Goal: Transaction & Acquisition: Obtain resource

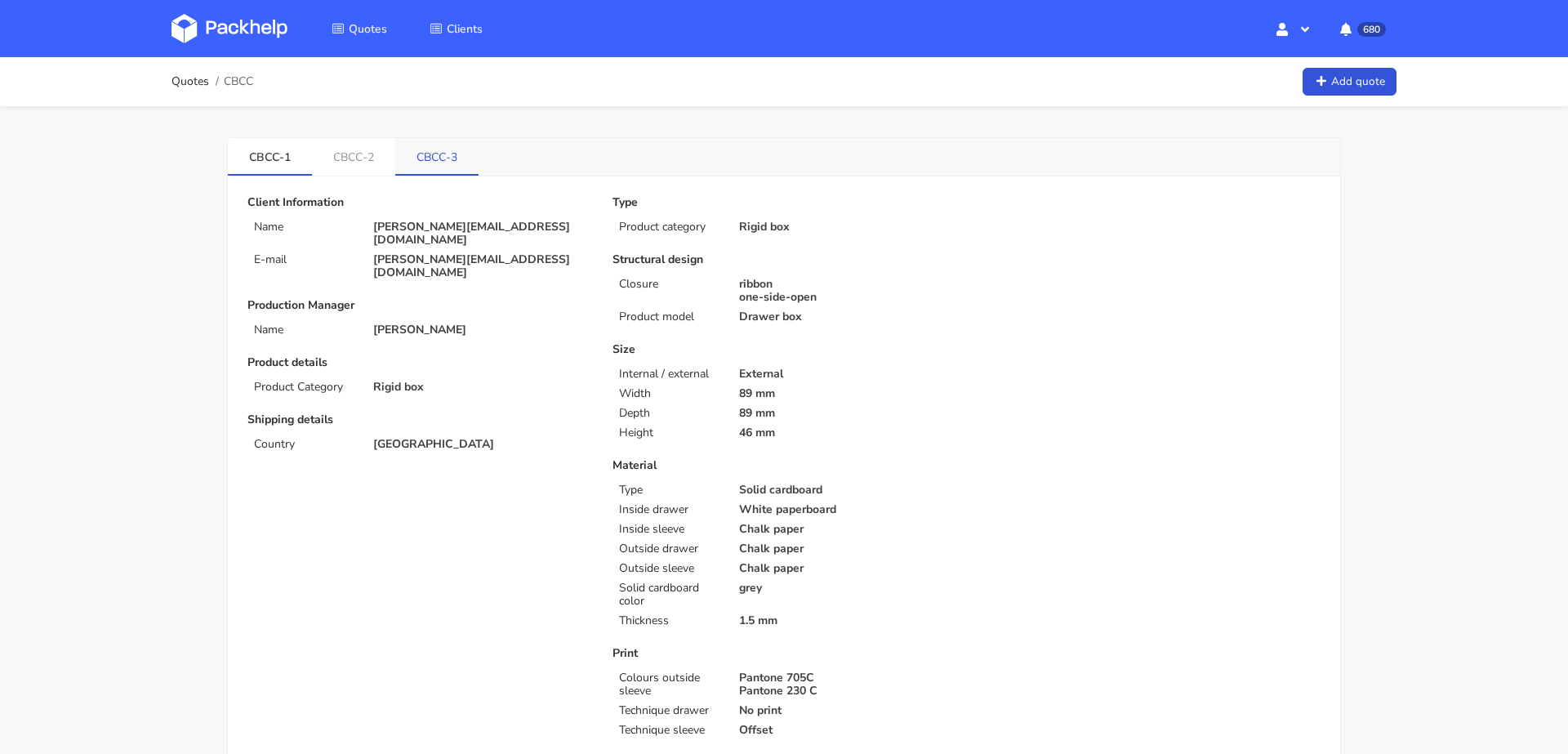
click at [451, 145] on link "CBCC-3" at bounding box center [437, 156] width 84 height 36
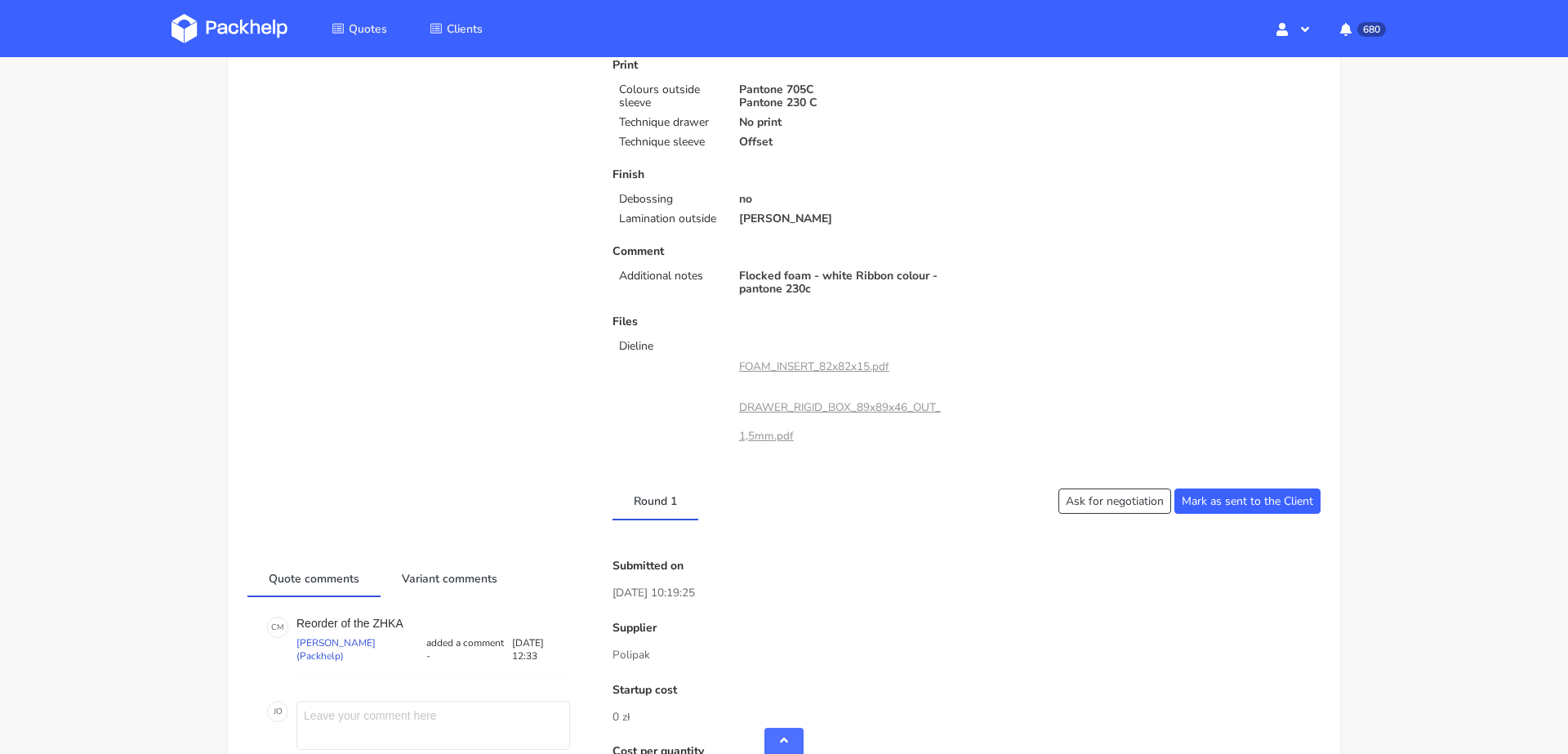
scroll to position [540, 0]
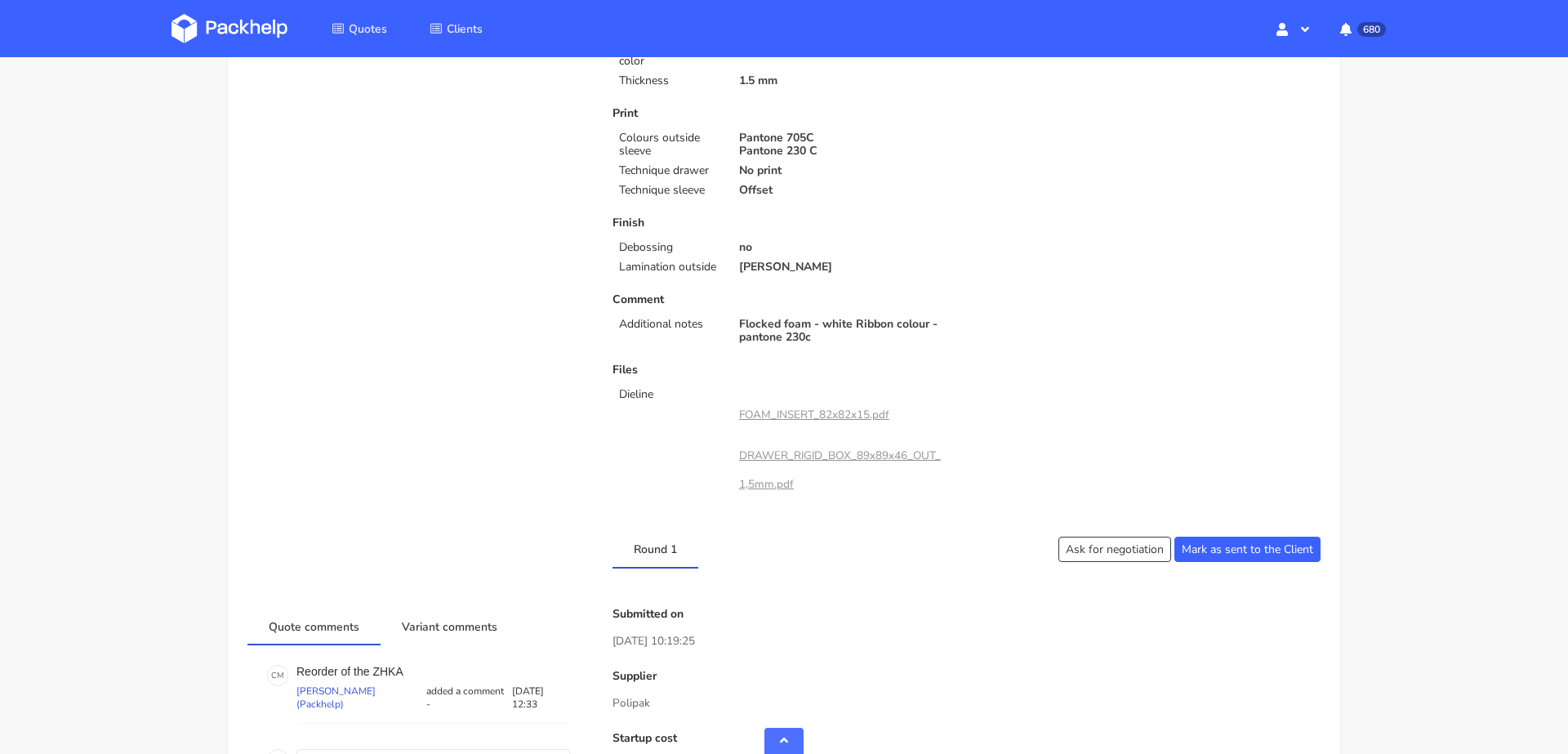
click at [800, 449] on link "DRAWER_RIGID_BOX_89x89x46_OUT_1,5mm.pdf" at bounding box center [840, 469] width 202 height 43
click at [771, 483] on link "DRAWER_RIGID_BOX_89x89x46_OUT_1,5mm.pdf" at bounding box center [840, 469] width 202 height 43
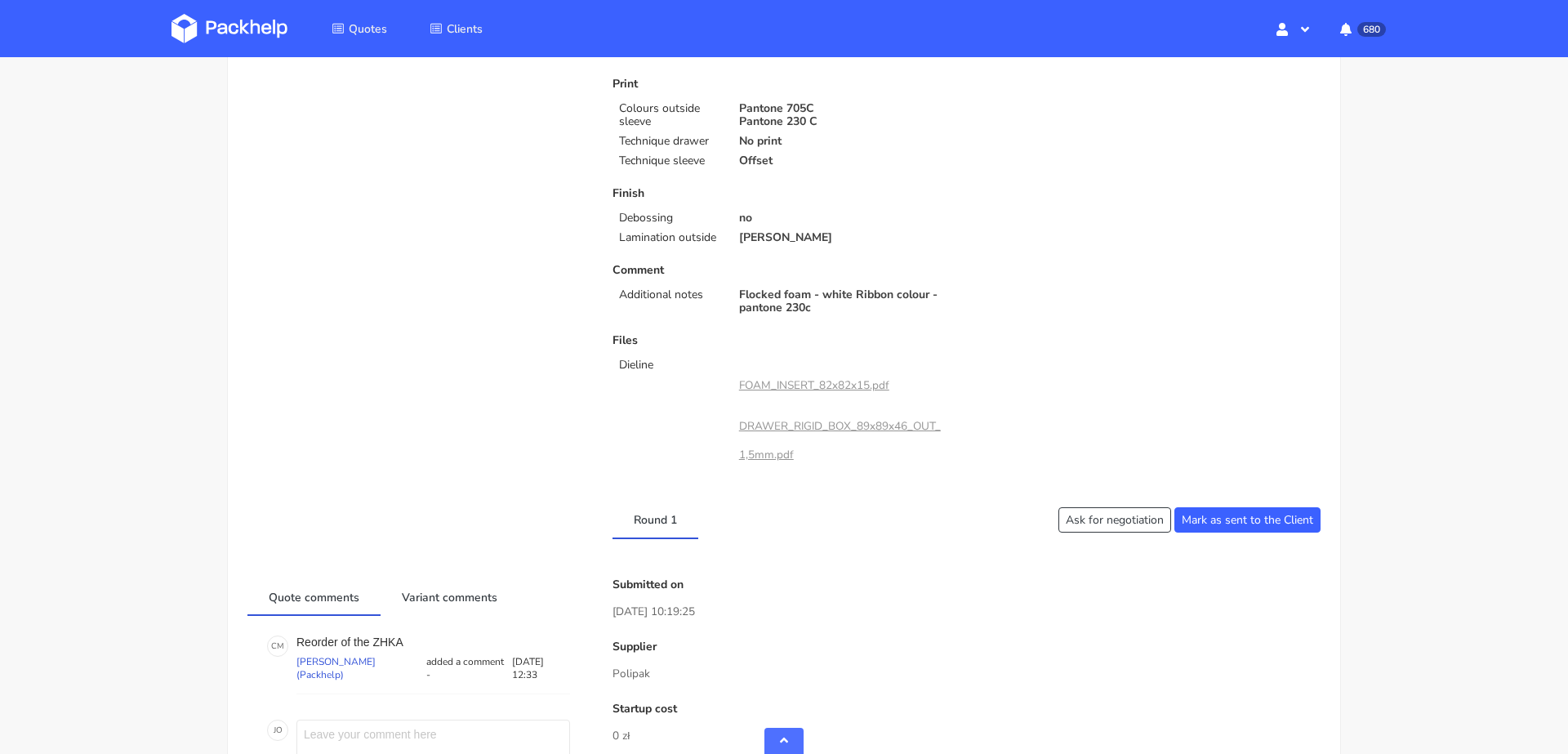
scroll to position [582, 0]
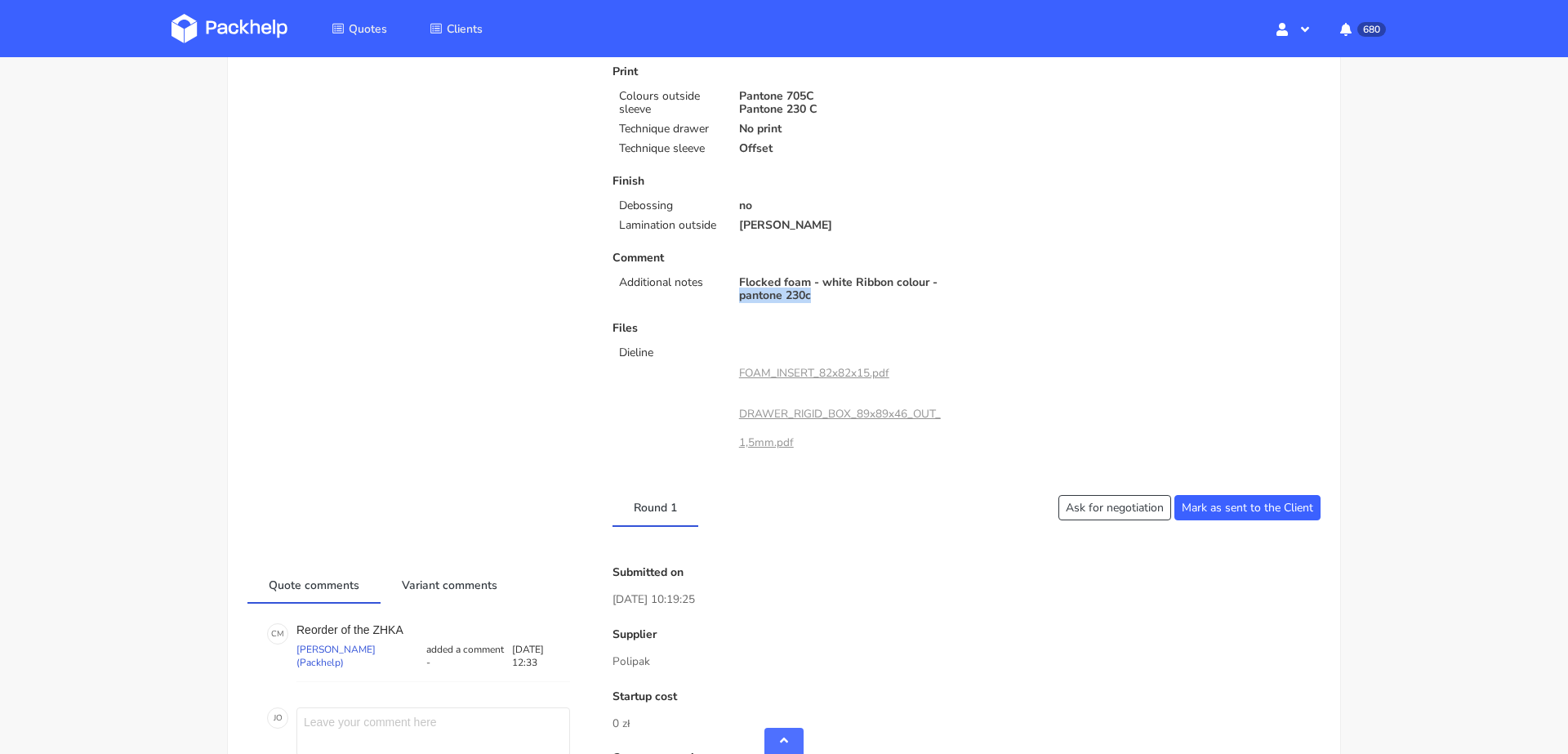
drag, startPoint x: 812, startPoint y: 295, endPoint x: 735, endPoint y: 291, distance: 77.1
click at [735, 291] on div "Flocked foam - white Ribbon colour - pantone 230c" at bounding box center [848, 289] width 240 height 26
copy p "pantone 230c"
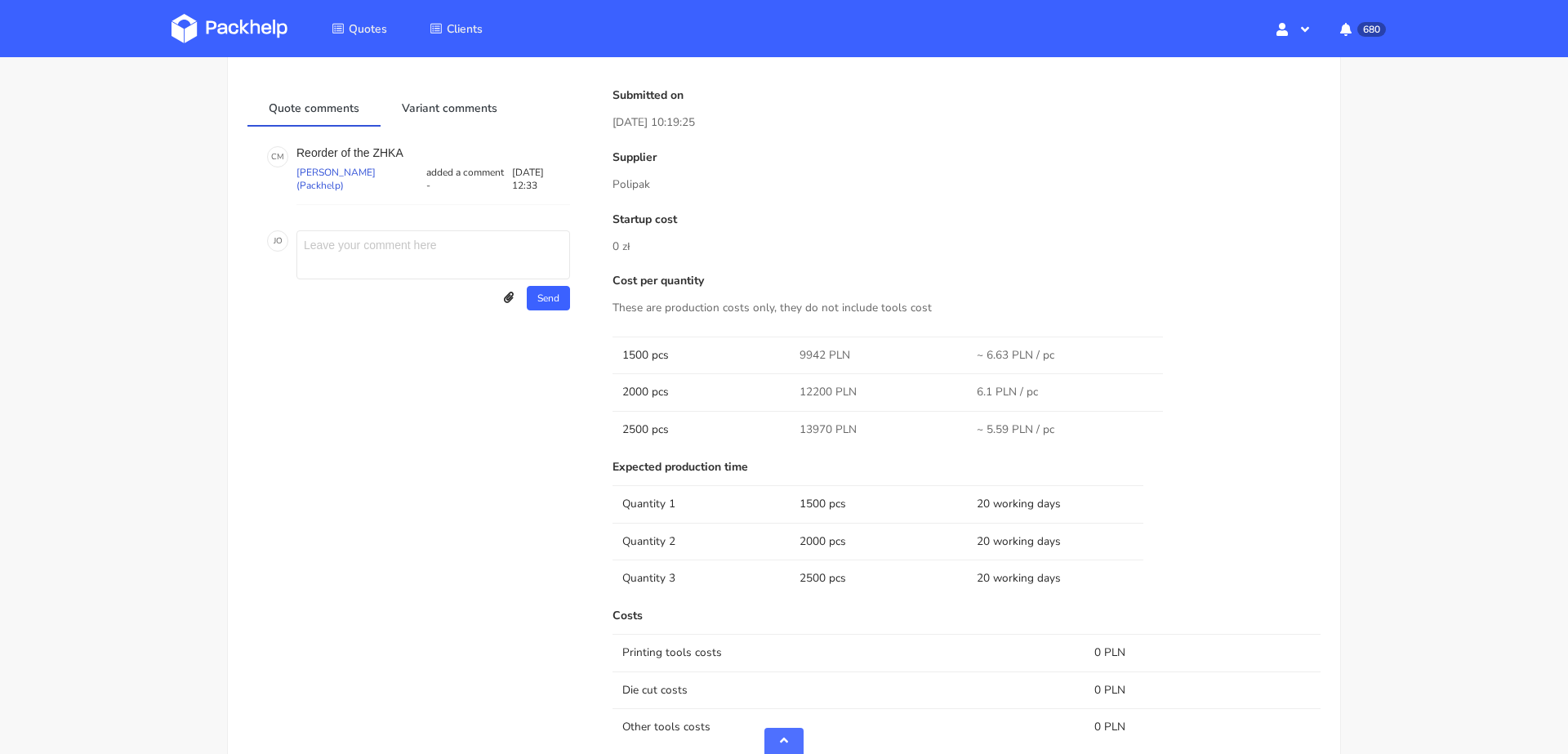
scroll to position [1066, 0]
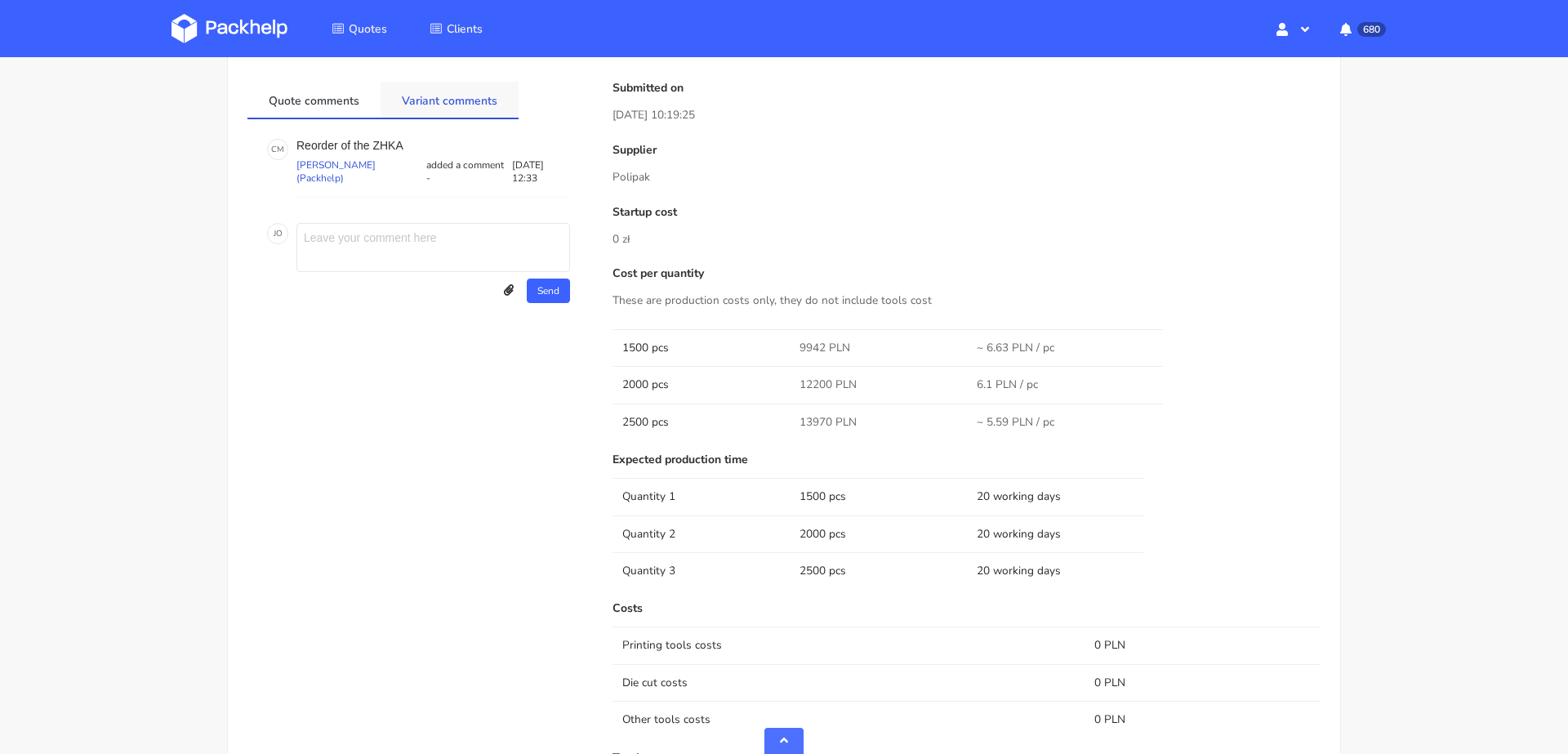
click at [452, 93] on link "Variant comments" at bounding box center [450, 100] width 138 height 36
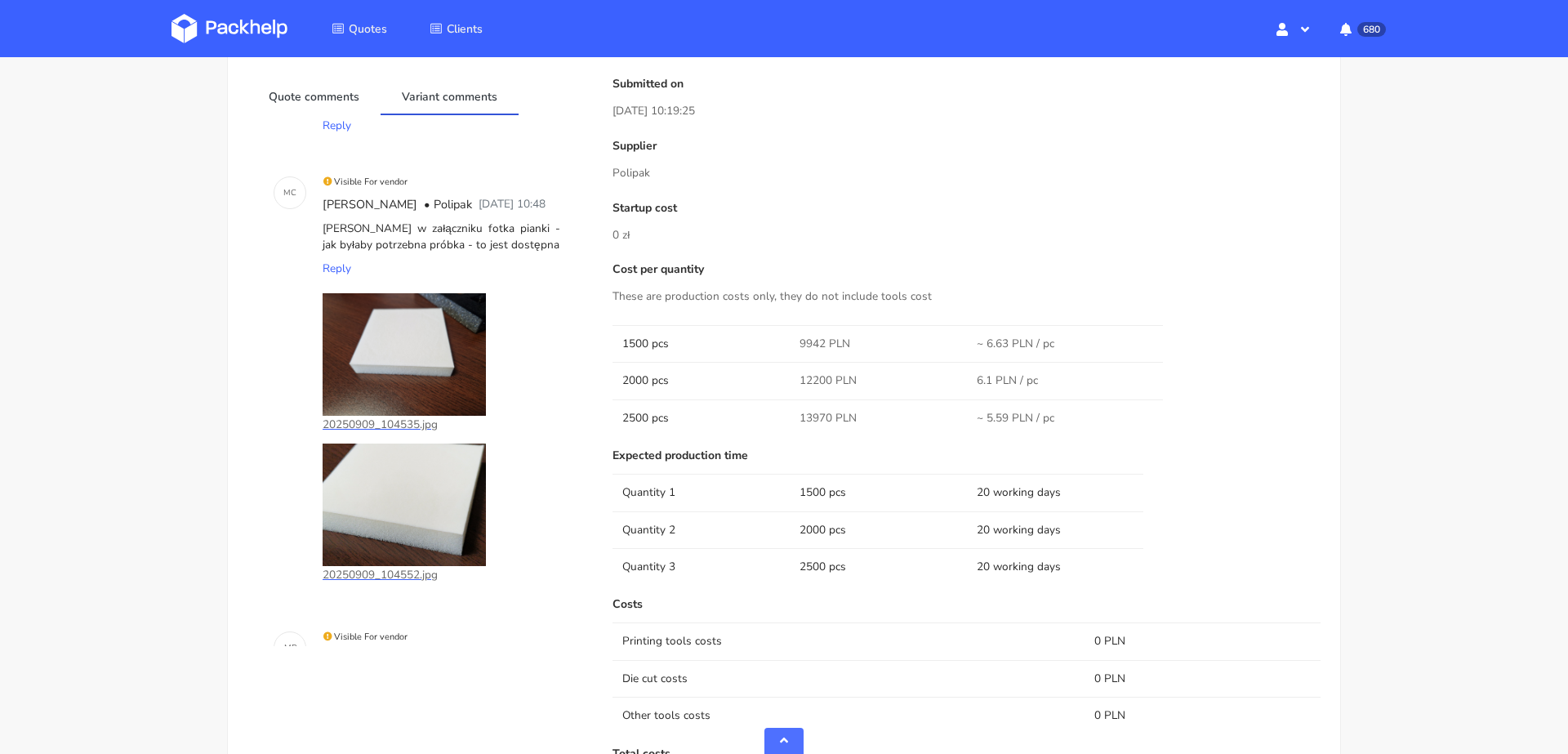
scroll to position [0, 0]
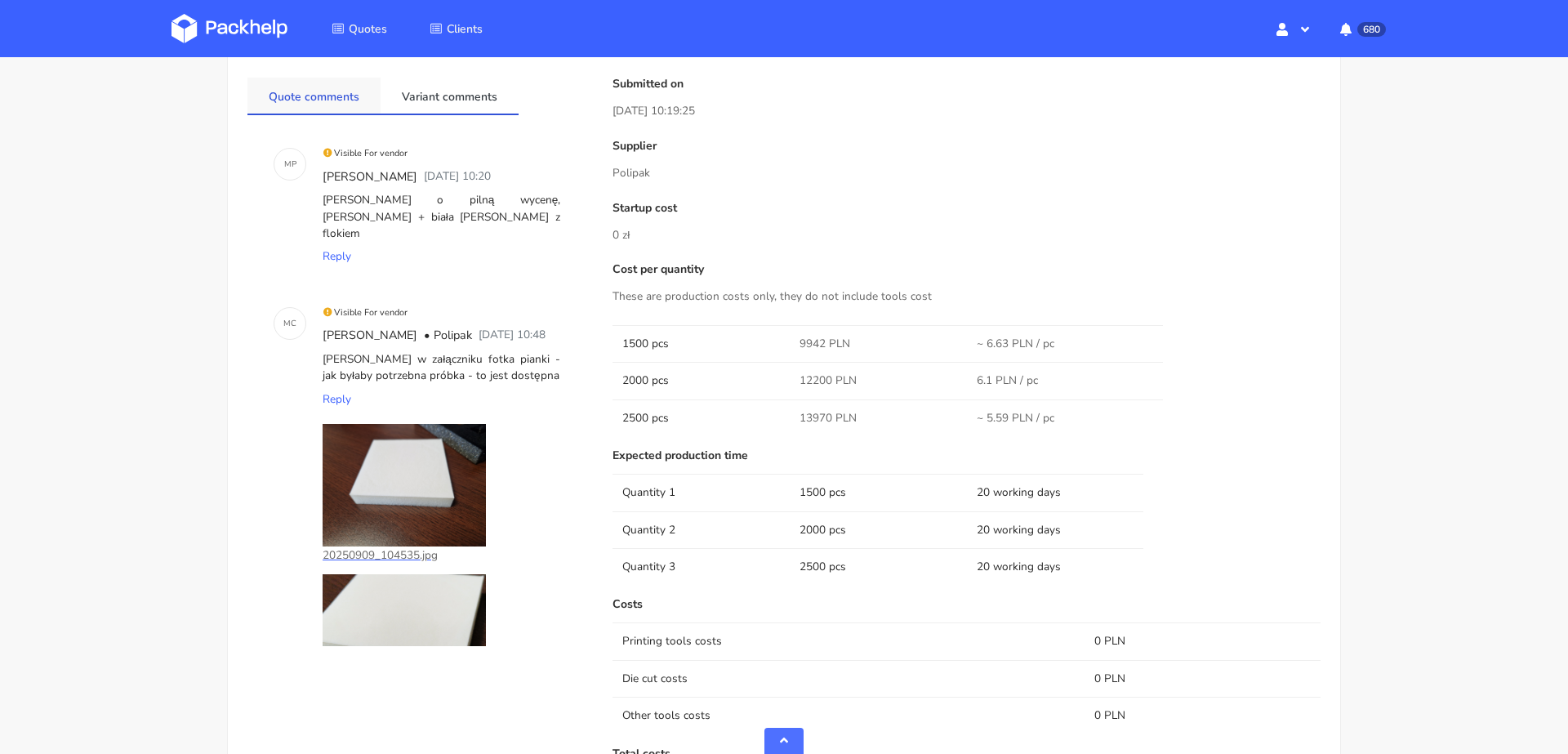
click at [327, 102] on link "Quote comments" at bounding box center [314, 96] width 134 height 36
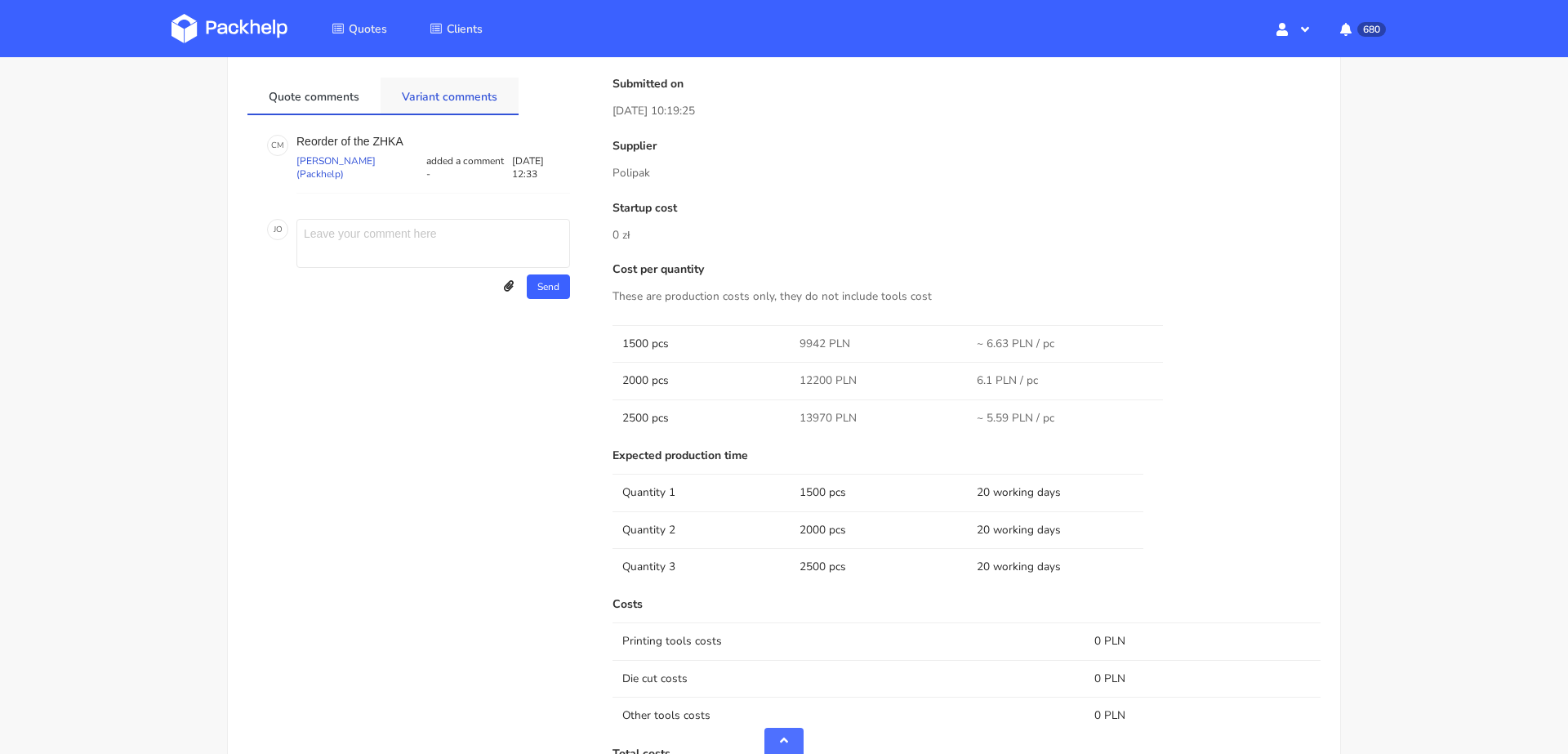
click at [447, 95] on link "Variant comments" at bounding box center [450, 96] width 138 height 36
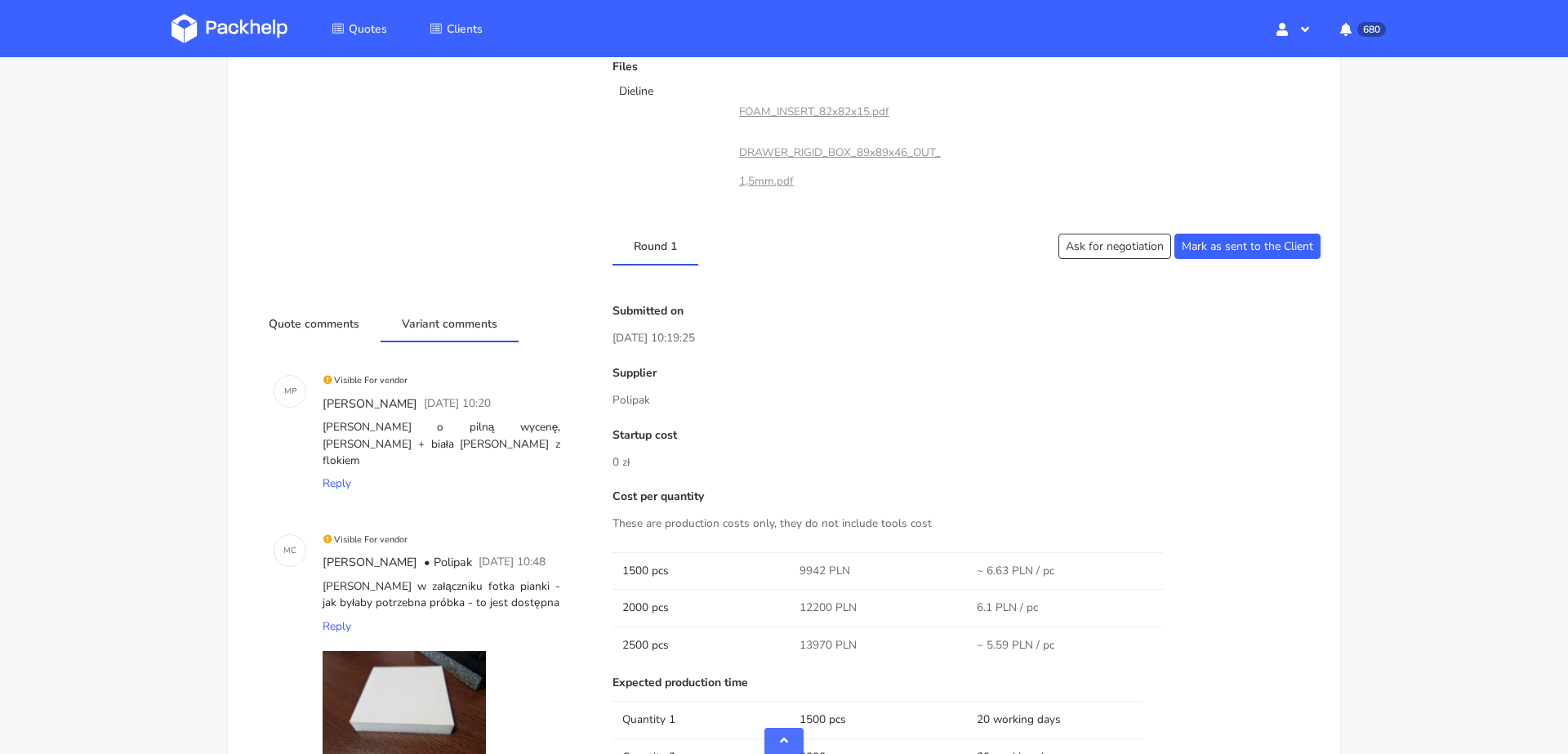
scroll to position [840, 0]
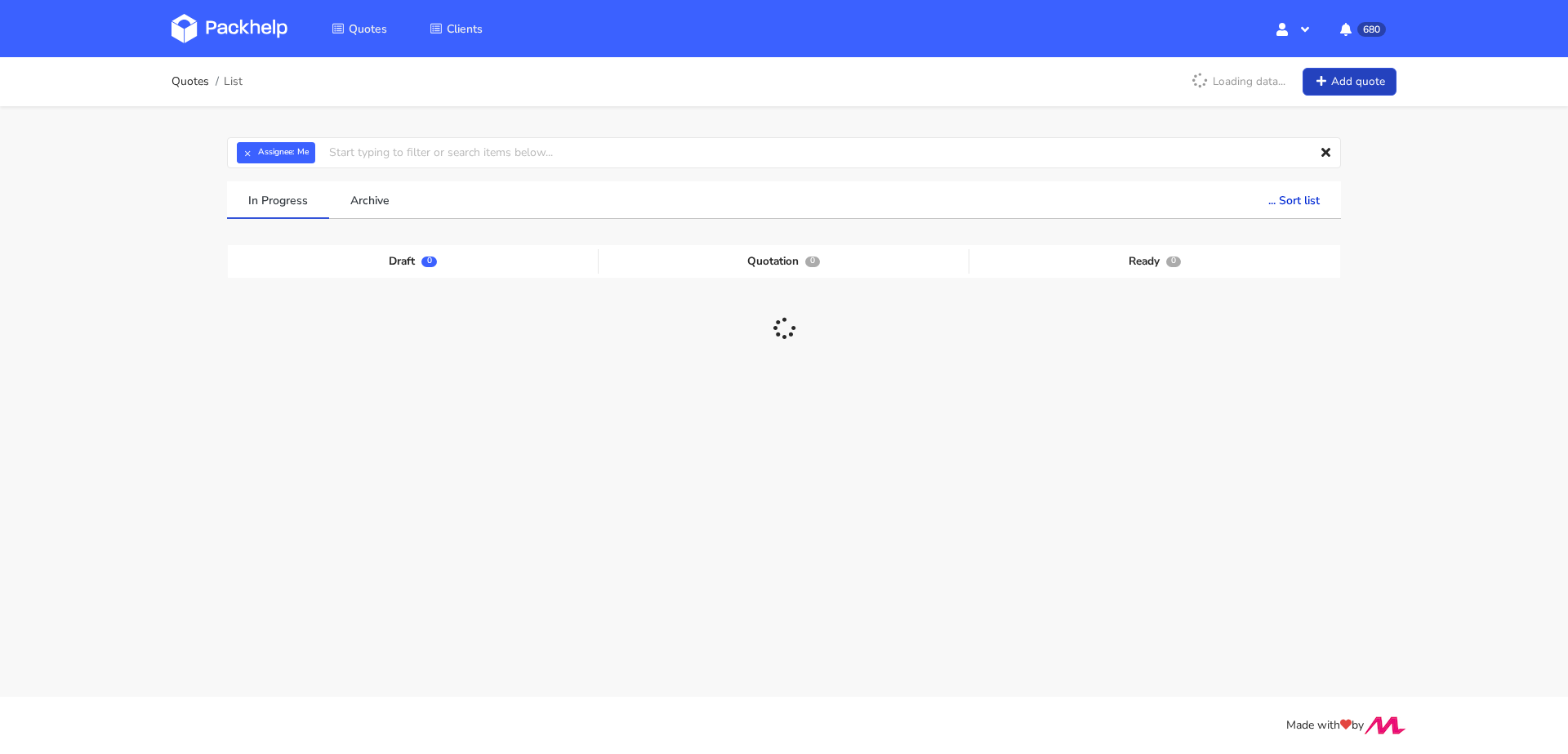
click at [1347, 87] on link "Add quote" at bounding box center [1349, 82] width 94 height 28
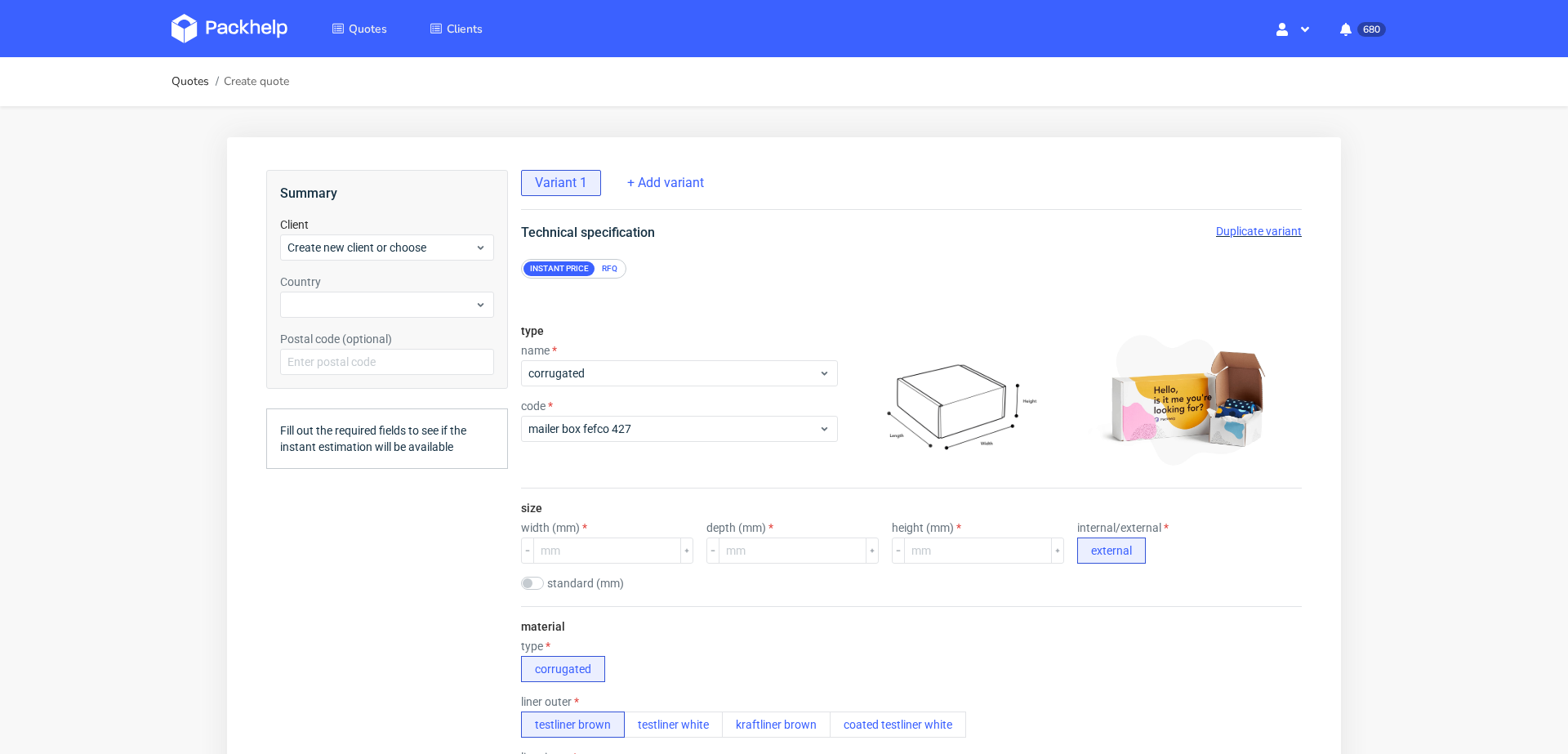
scroll to position [4, 0]
click at [624, 366] on span "corrugated" at bounding box center [673, 373] width 290 height 16
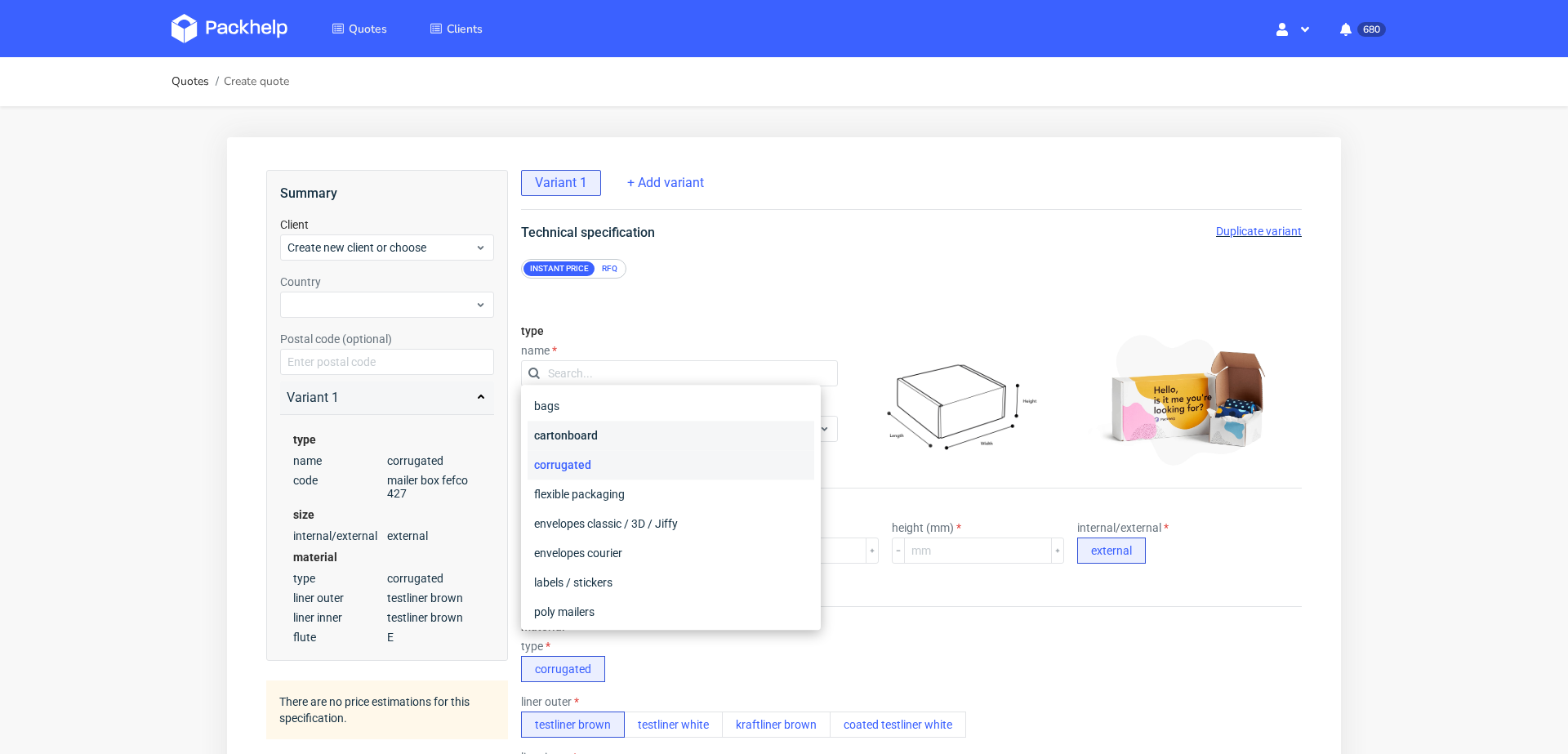
click at [568, 439] on div "cartonboard" at bounding box center [670, 435] width 287 height 29
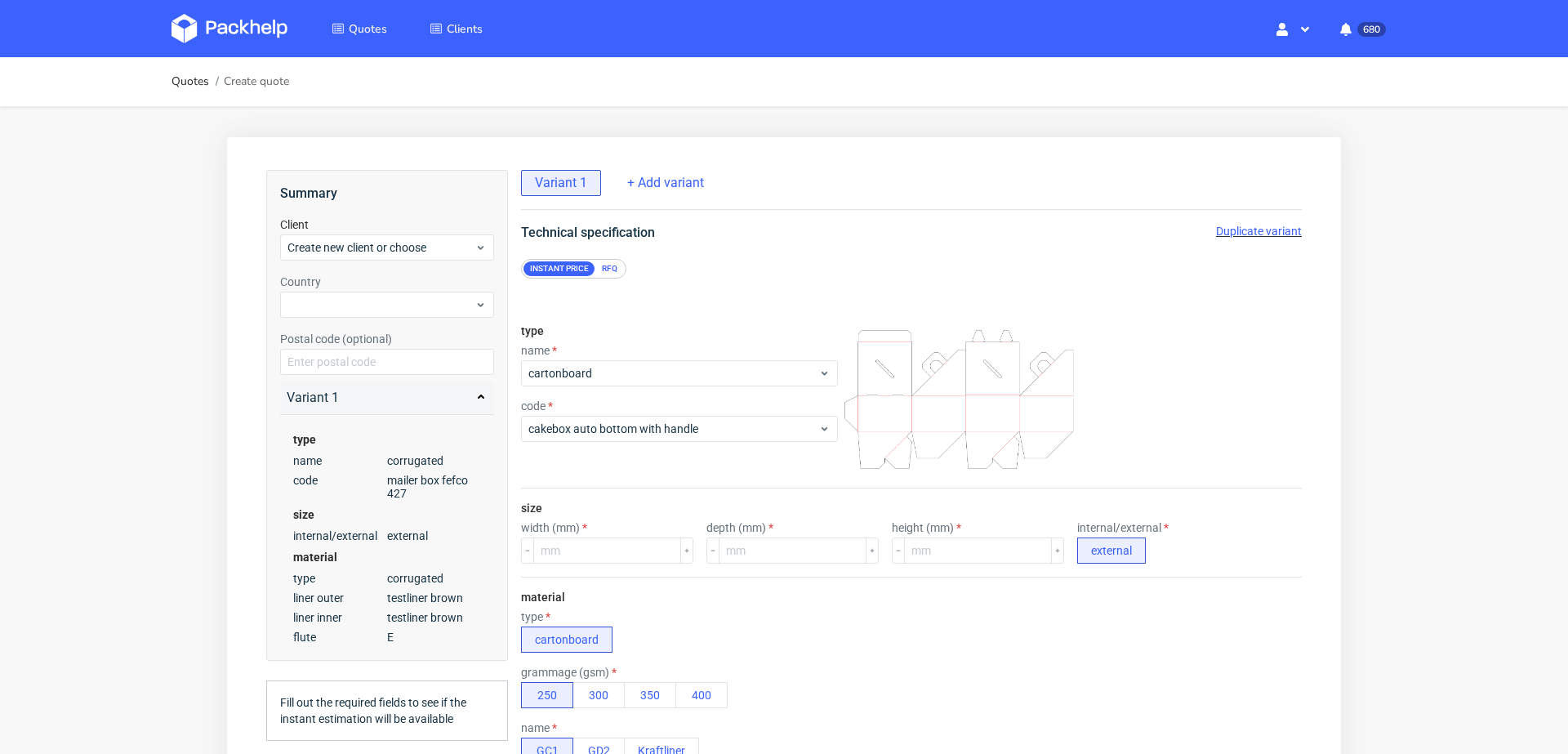
scroll to position [0, 0]
click at [588, 429] on span "cakebox auto bottom with handle" at bounding box center [673, 428] width 290 height 16
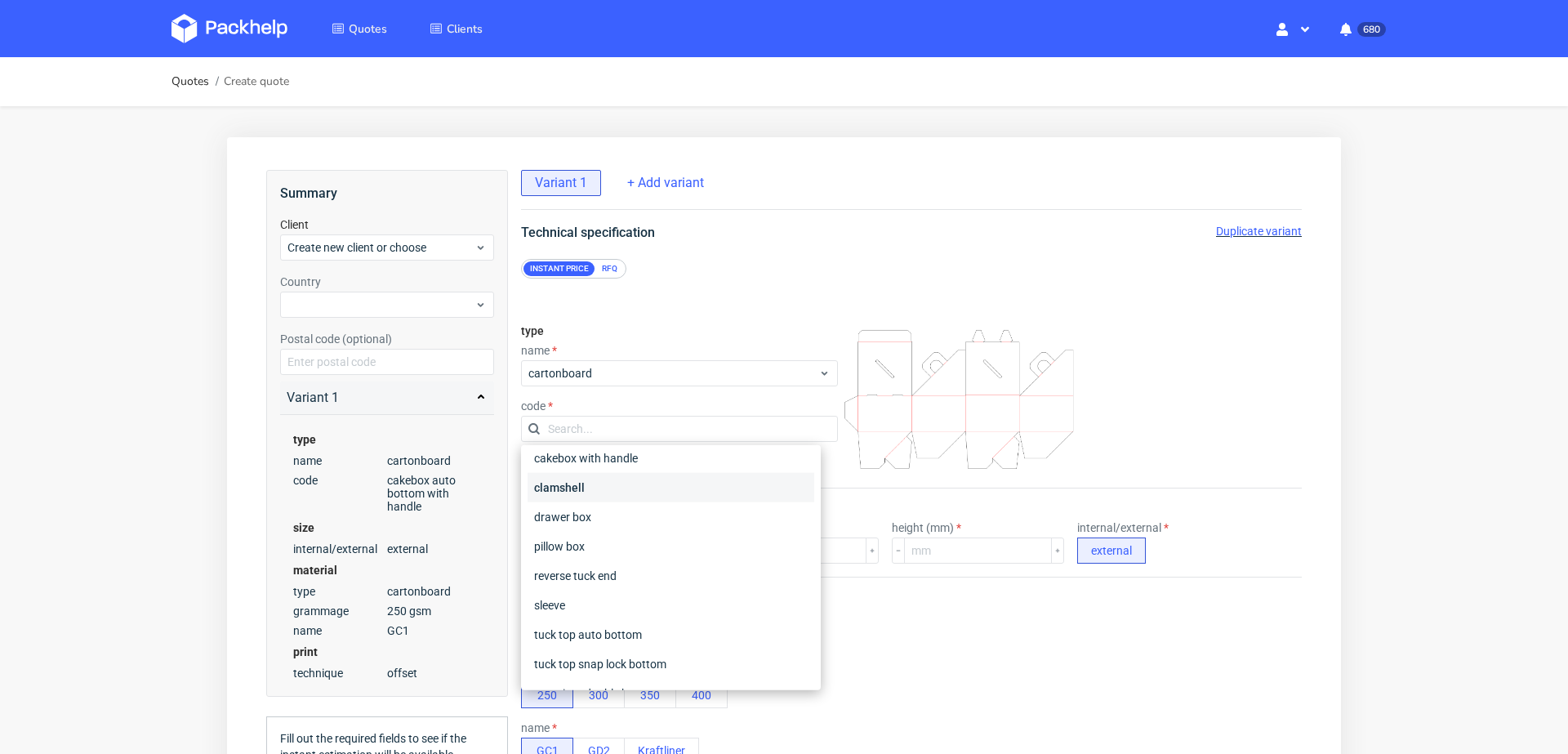
scroll to position [62, 0]
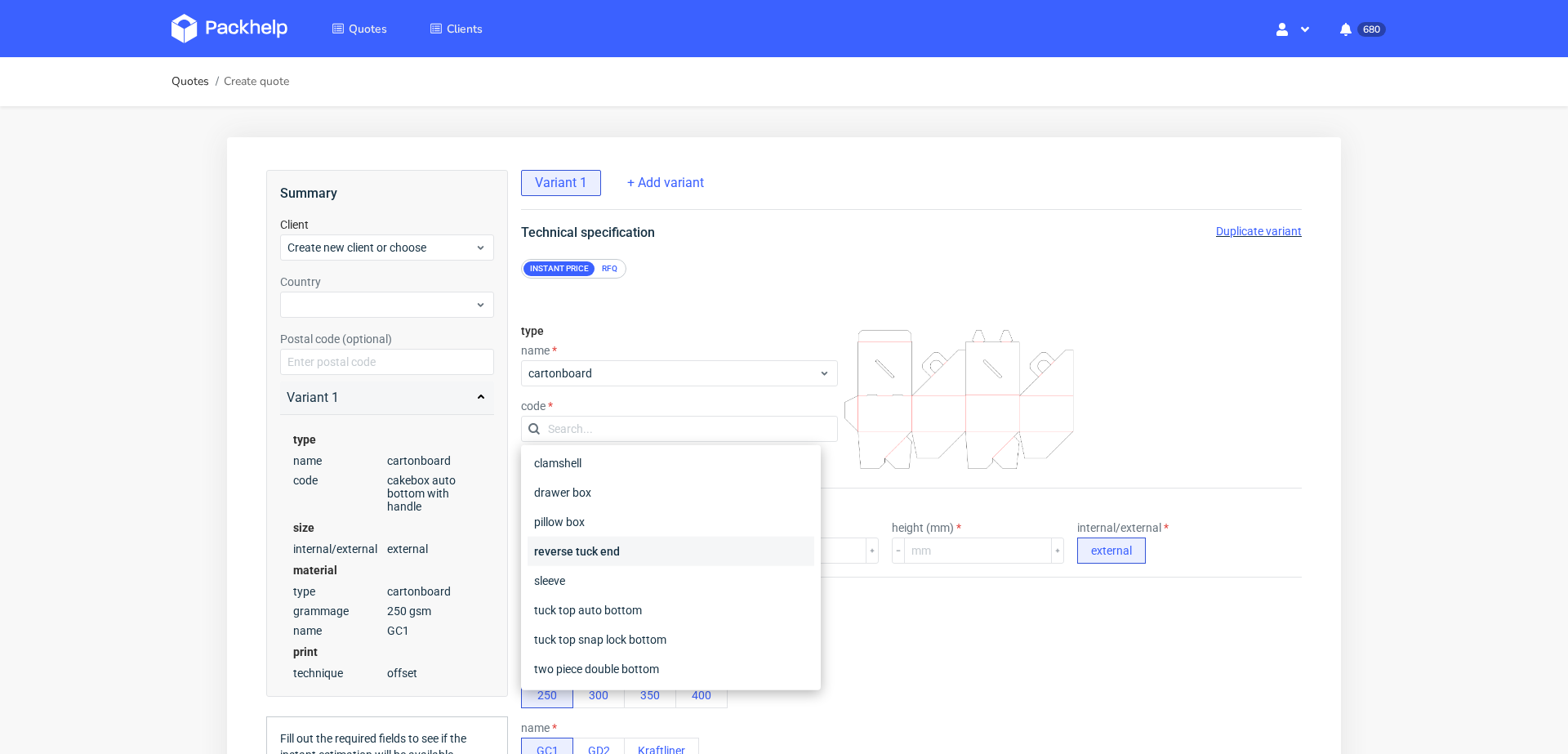
click at [576, 557] on div "reverse tuck end" at bounding box center [670, 551] width 287 height 29
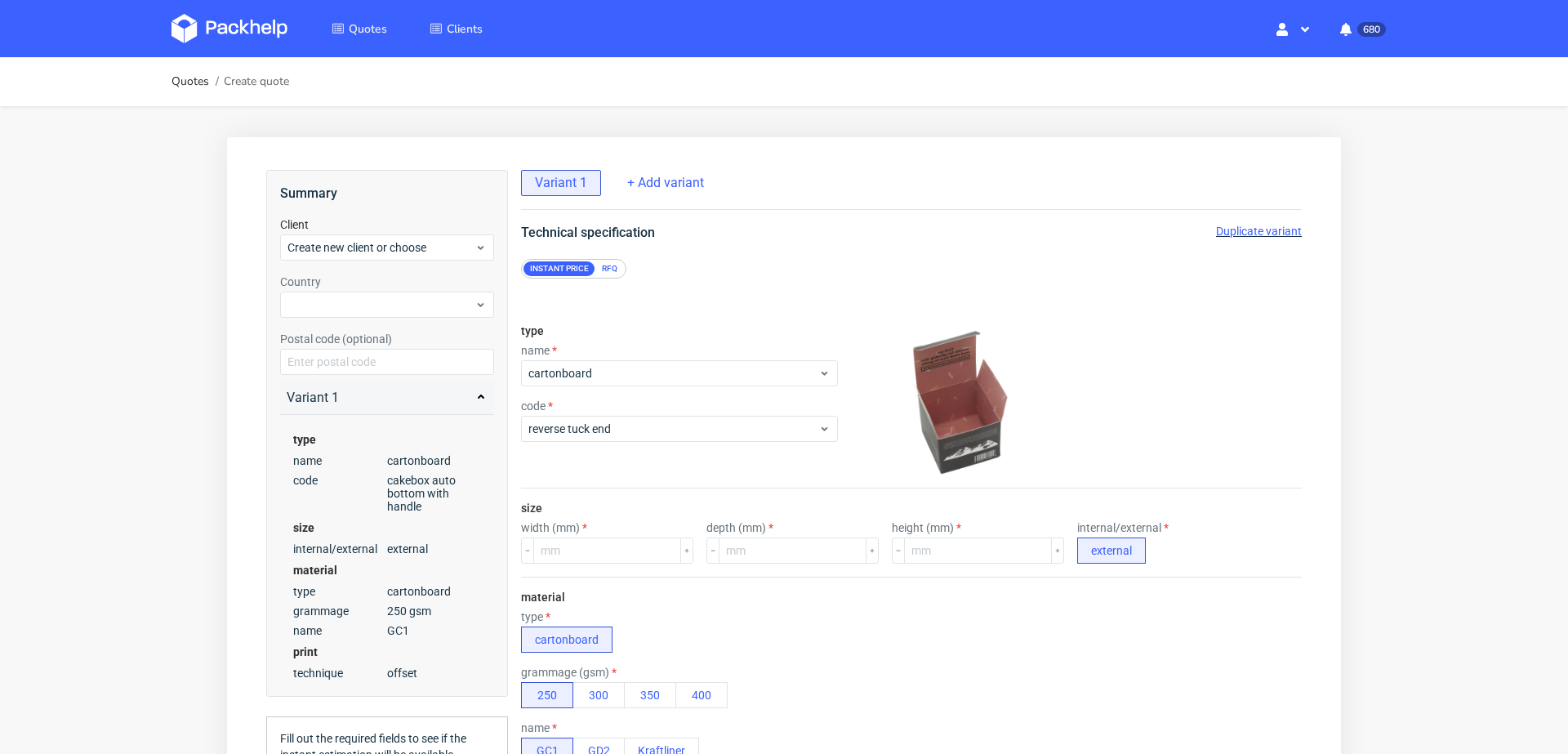
scroll to position [4, 0]
click at [631, 425] on span "reverse tuck end" at bounding box center [673, 428] width 290 height 16
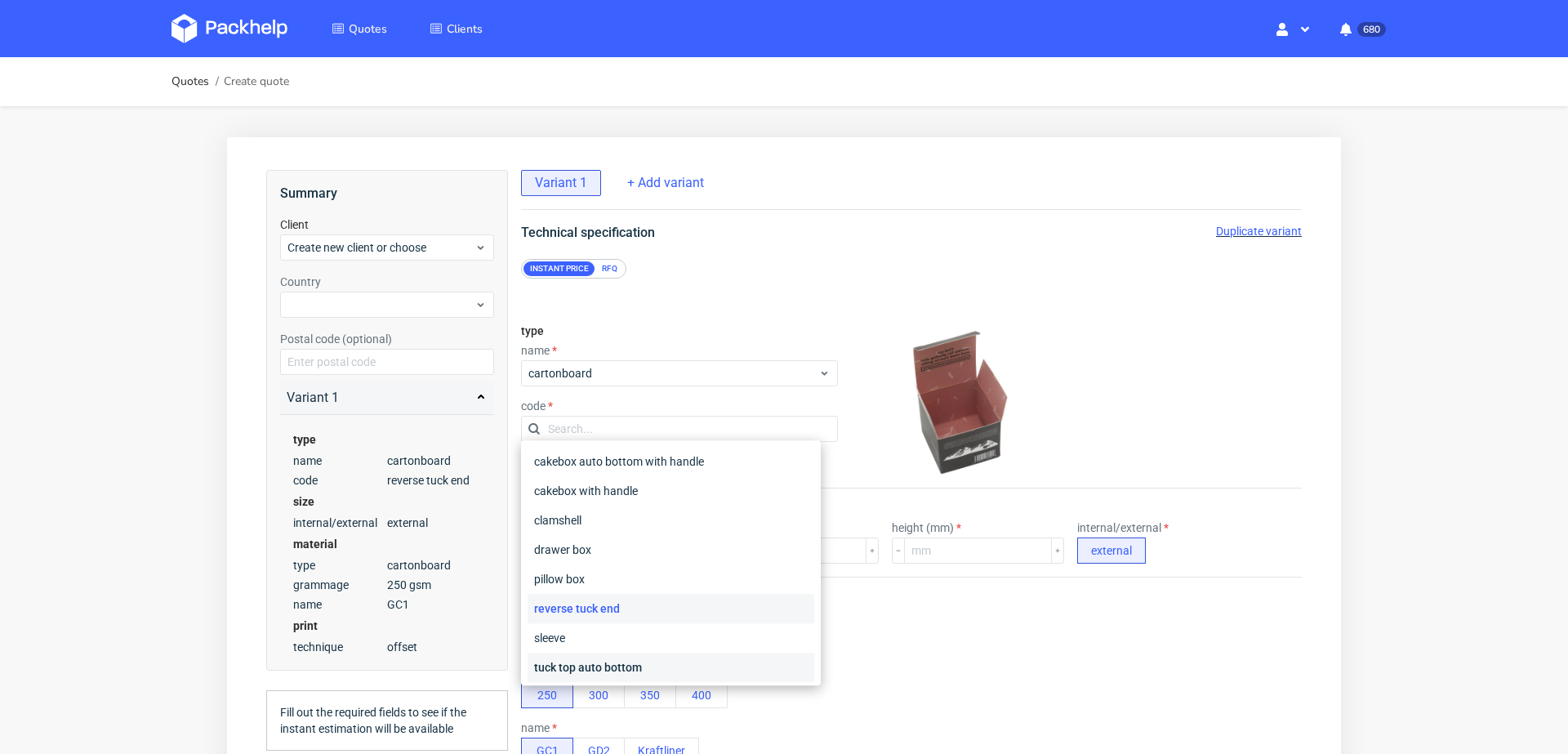
click at [589, 666] on div "tuck top auto bottom" at bounding box center [670, 667] width 287 height 29
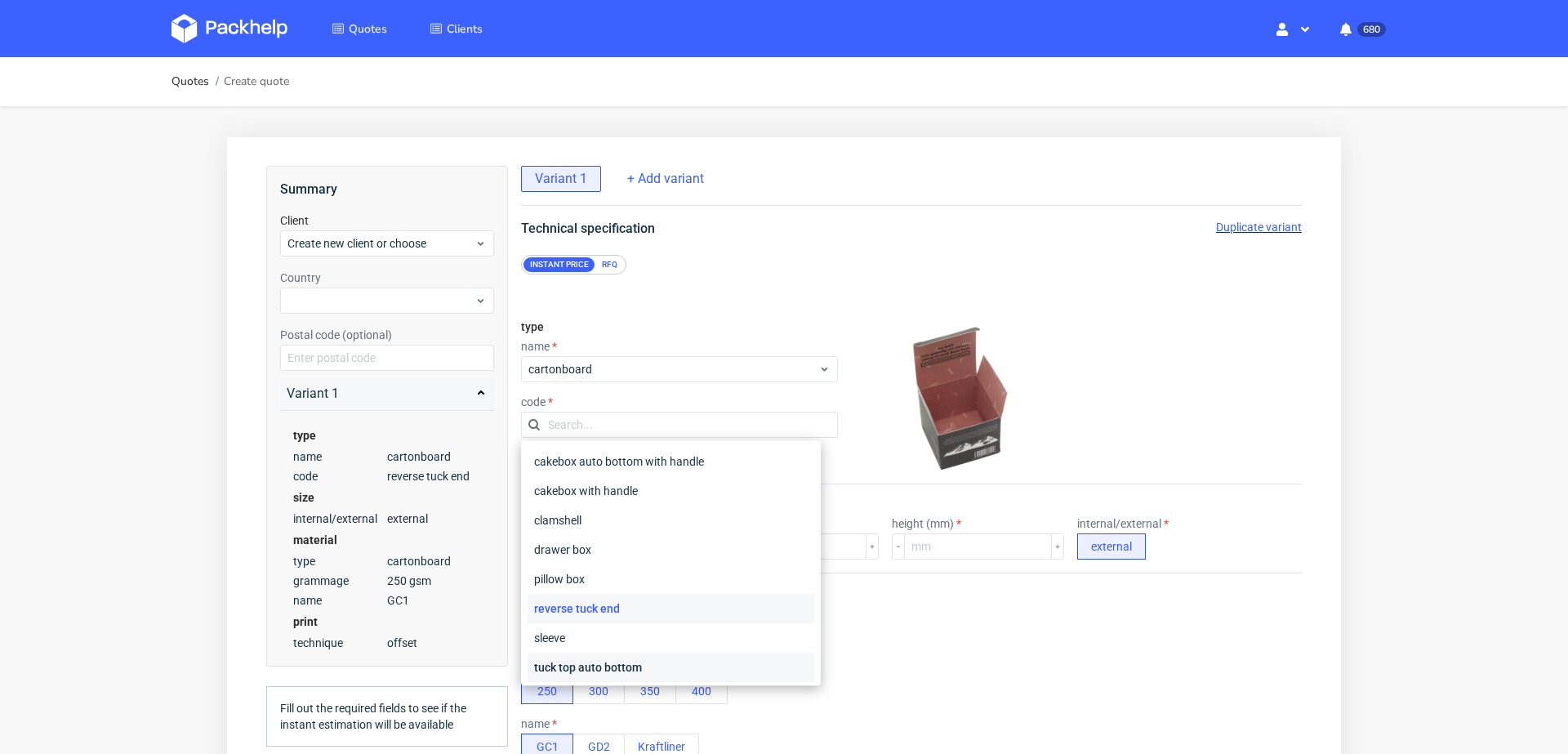
scroll to position [0, 0]
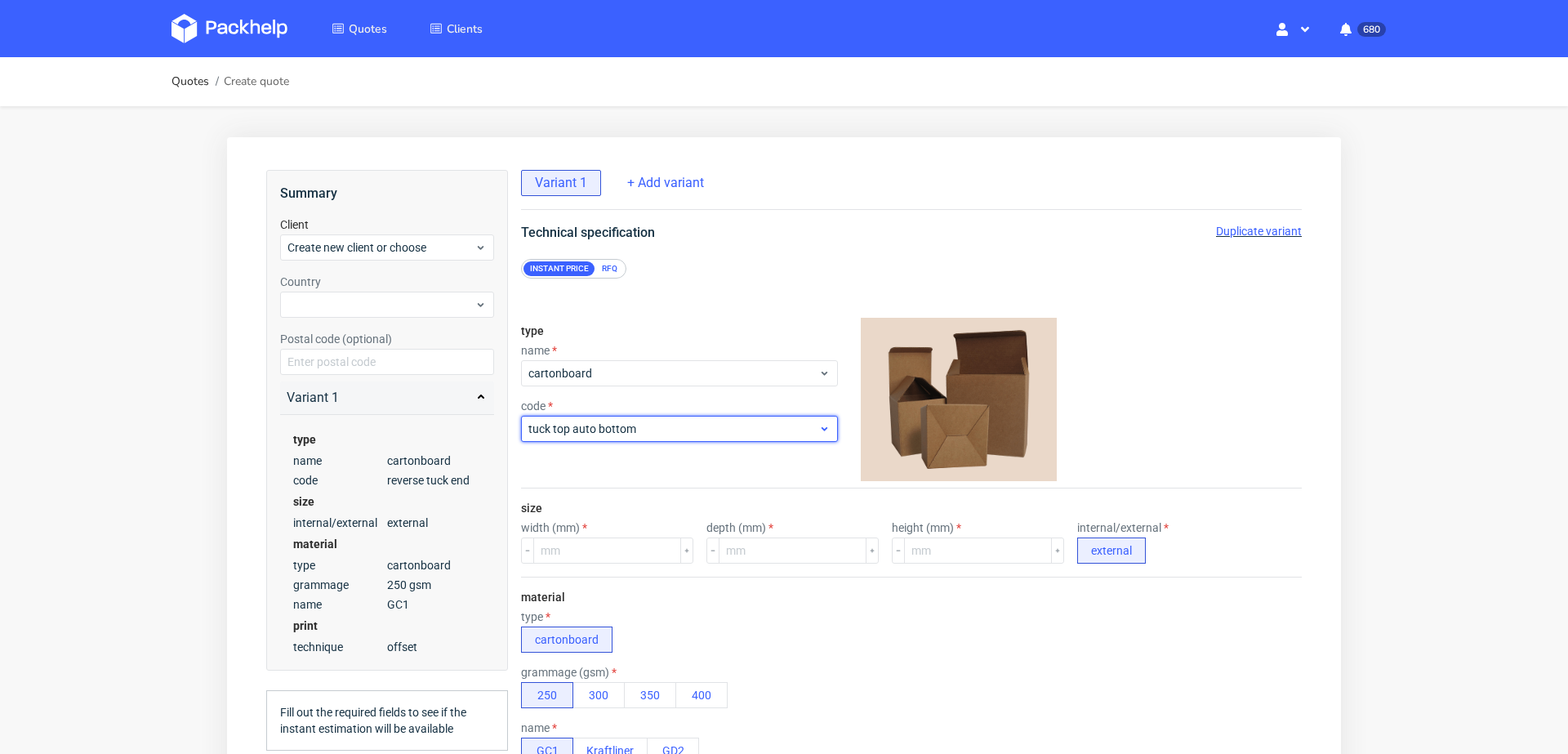
click at [651, 426] on span "tuck top auto bottom" at bounding box center [673, 428] width 290 height 16
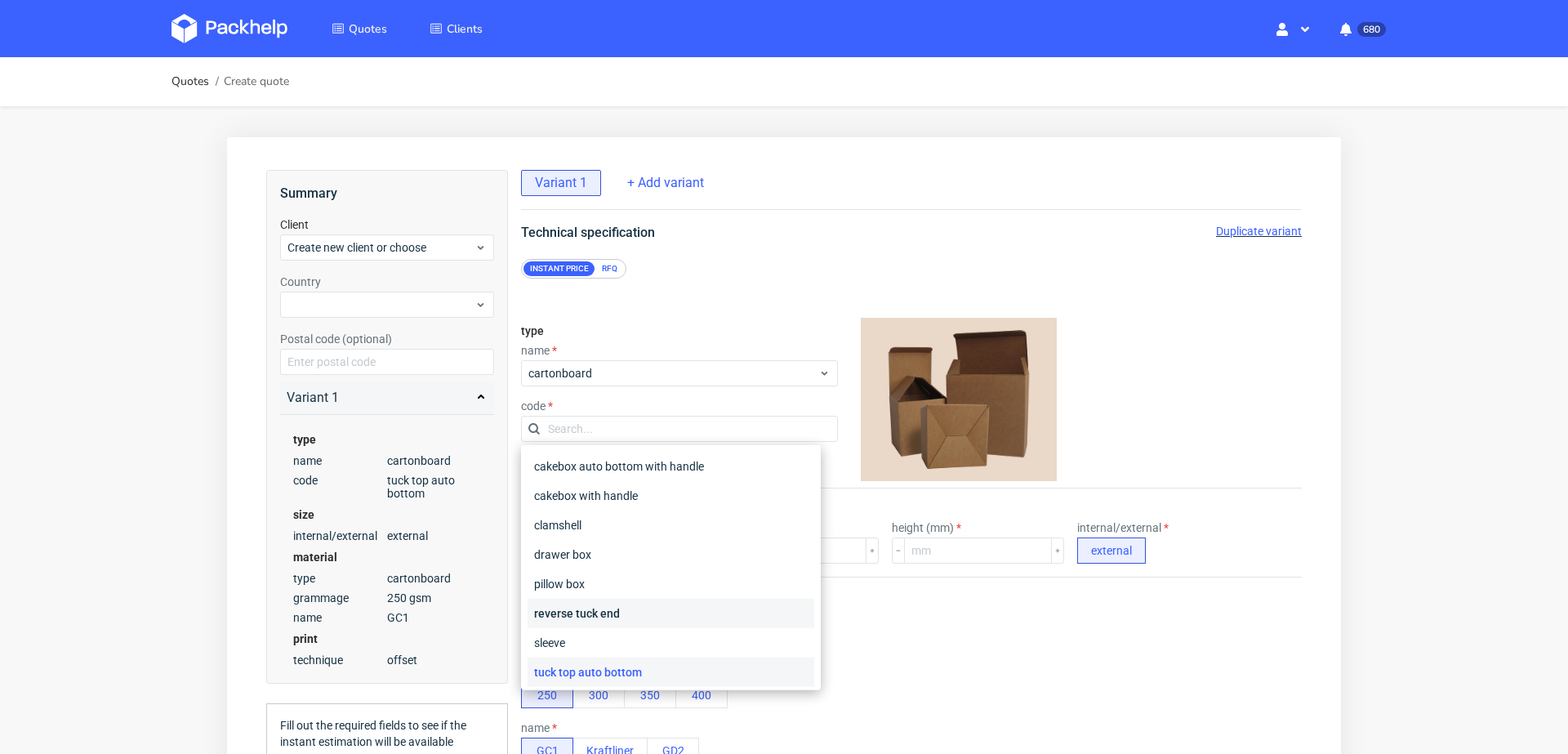
click at [583, 613] on div "reverse tuck end" at bounding box center [670, 614] width 287 height 29
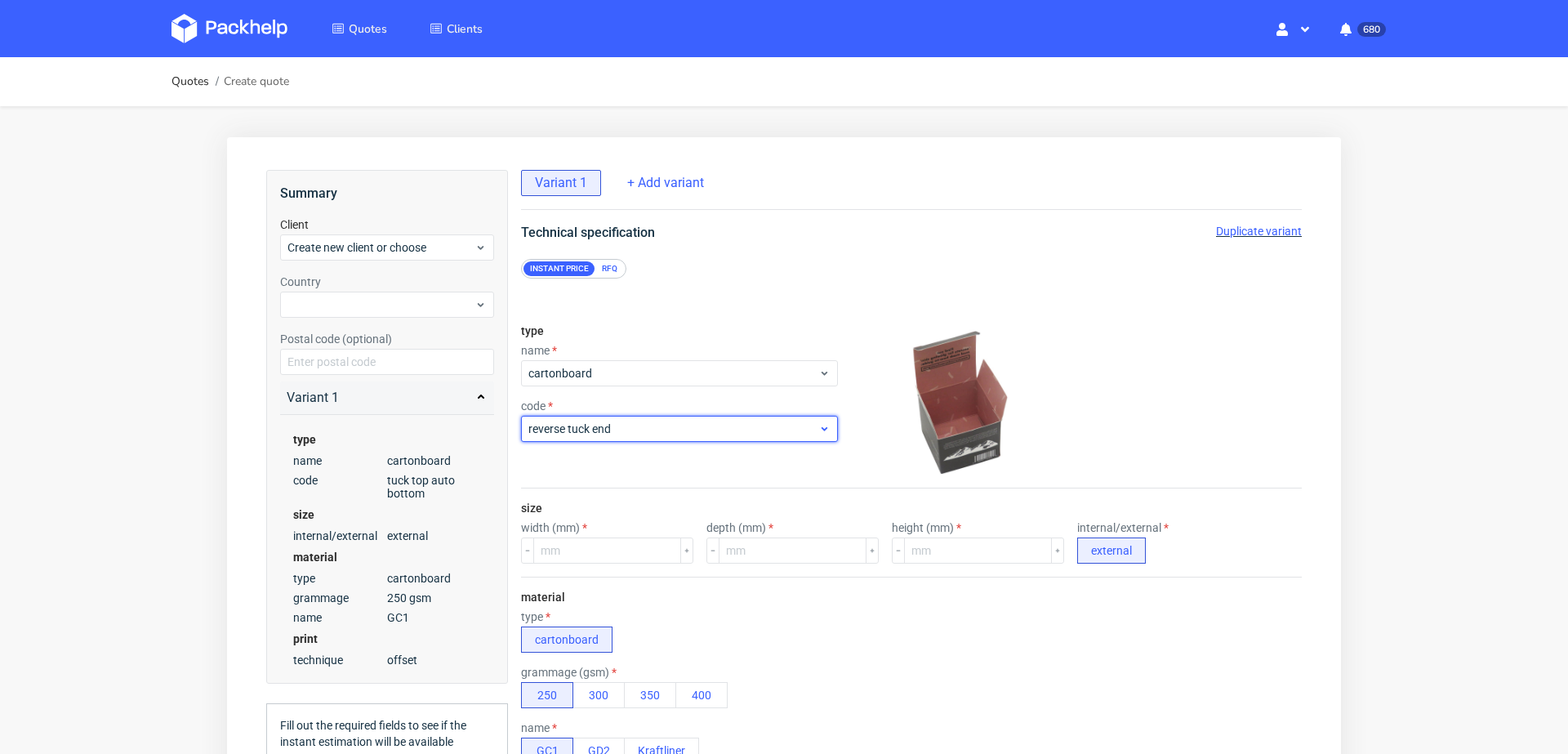
click at [600, 423] on span "reverse tuck end" at bounding box center [673, 428] width 290 height 16
